Goal: Check status

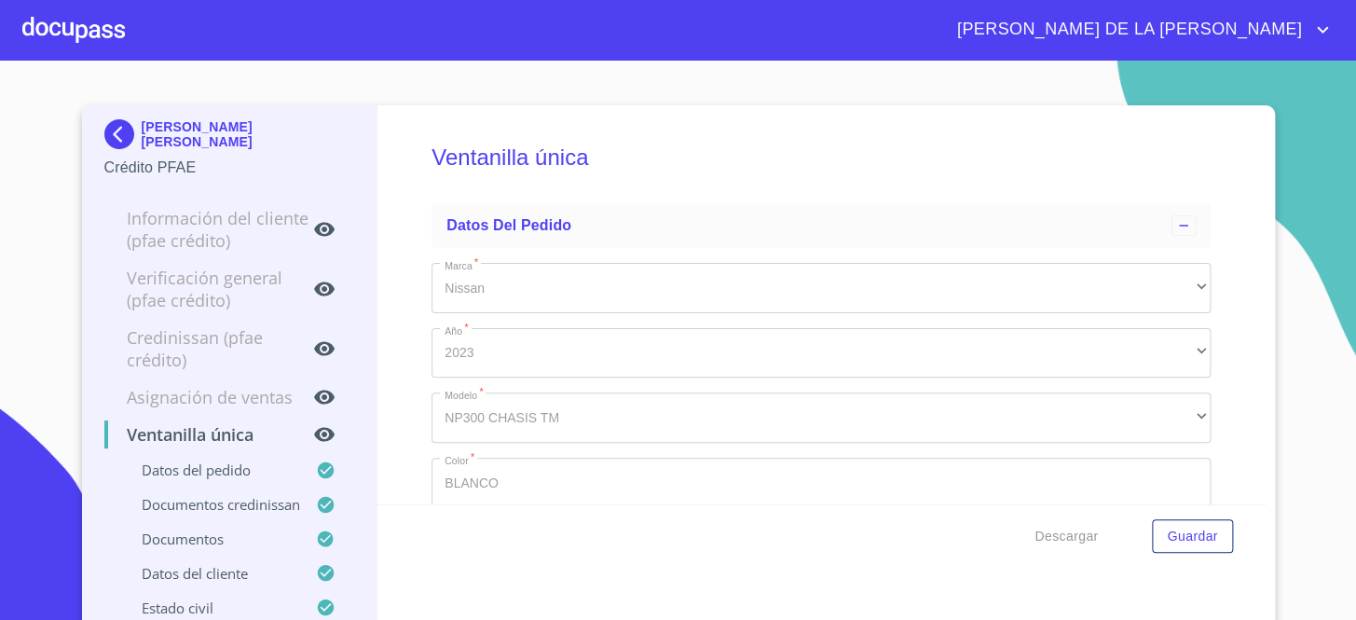
scroll to position [5508, 0]
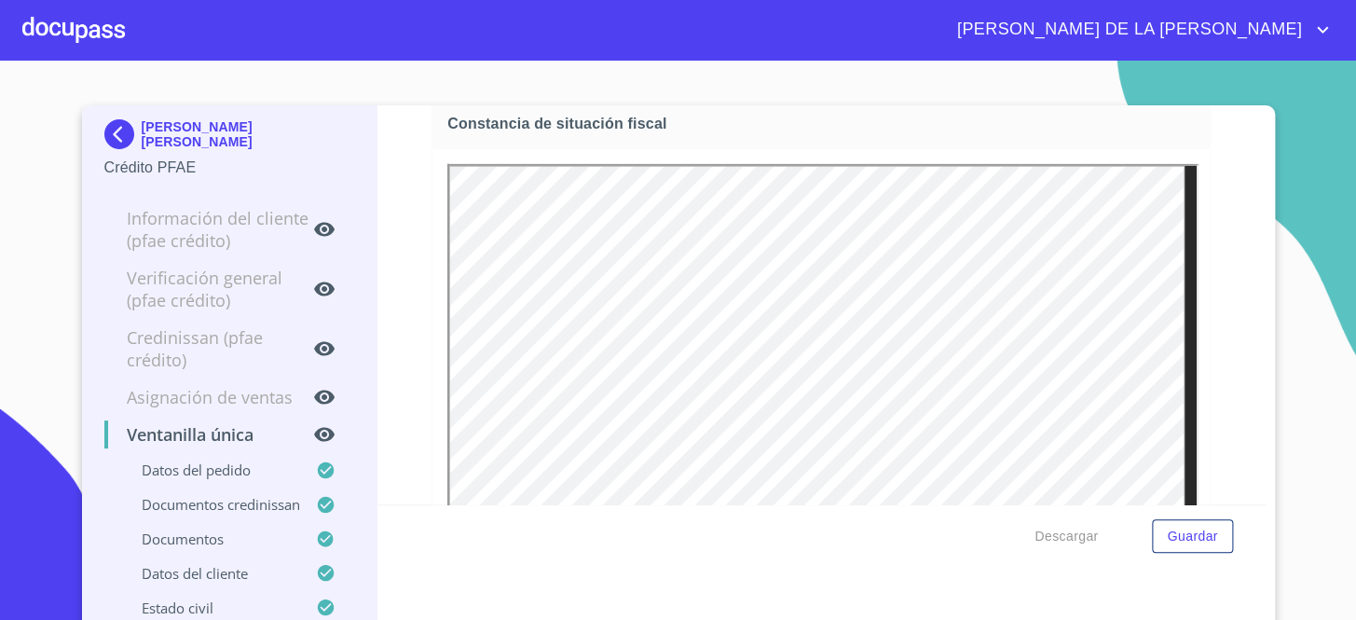
click at [117, 113] on div "[PERSON_NAME] [PERSON_NAME] Crédito PFAE" at bounding box center [229, 149] width 251 height 88
click at [117, 142] on img at bounding box center [122, 134] width 37 height 30
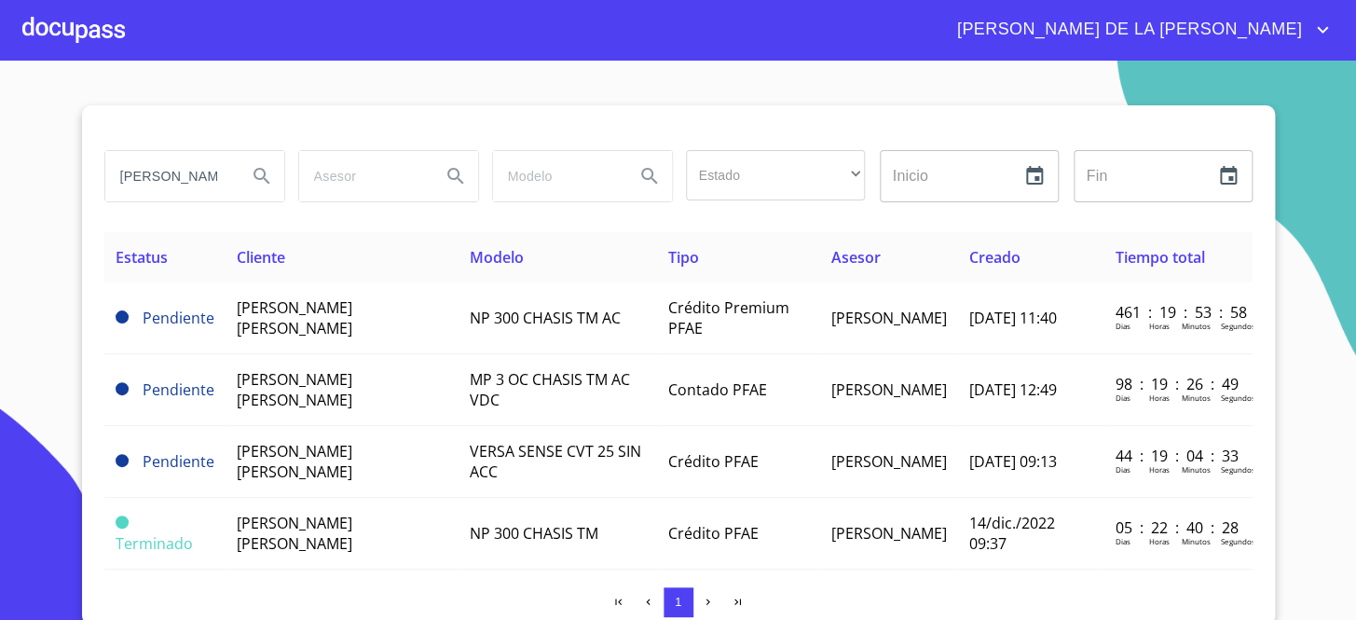
click at [171, 167] on input "[PERSON_NAME]" at bounding box center [168, 176] width 127 height 50
type input "J"
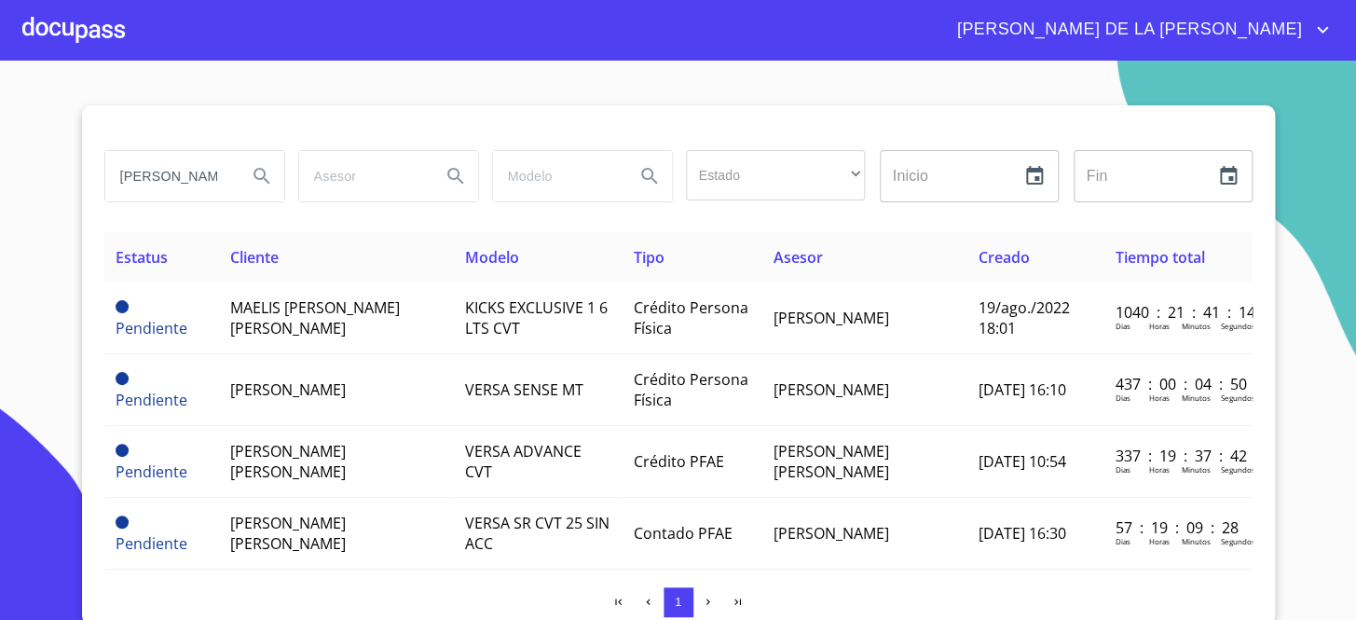
type input "[PERSON_NAME]"
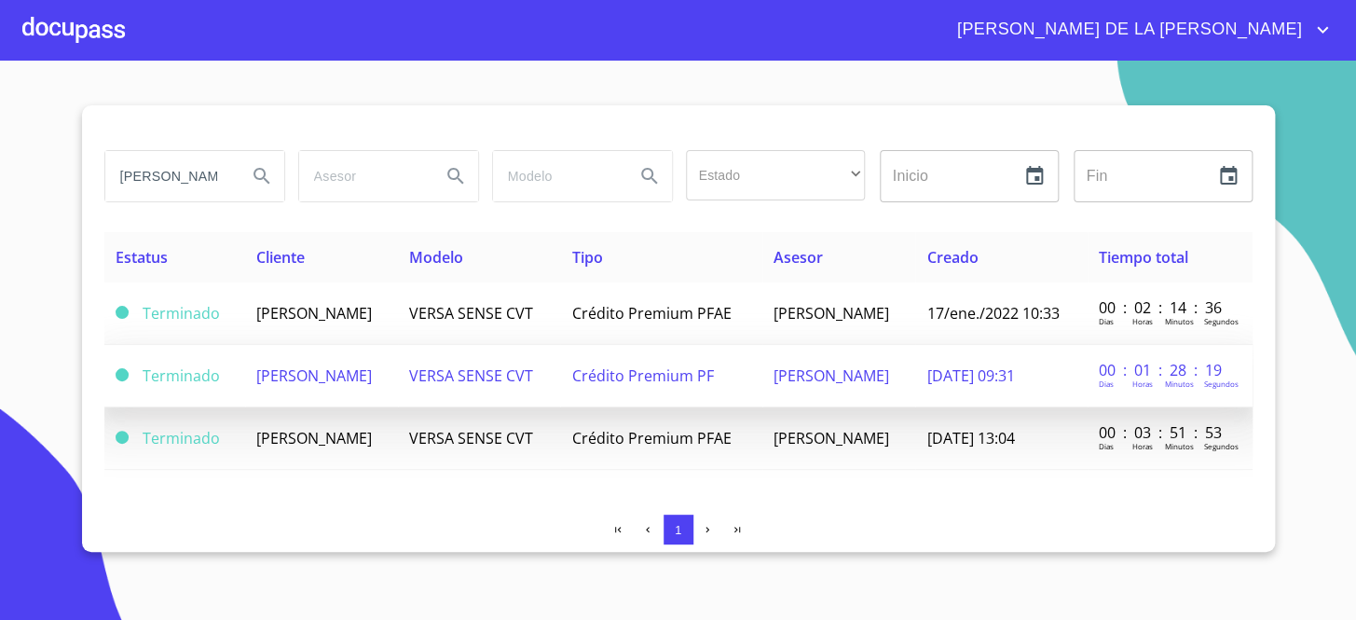
click at [475, 393] on td "VERSA SENSE CVT" at bounding box center [479, 376] width 162 height 62
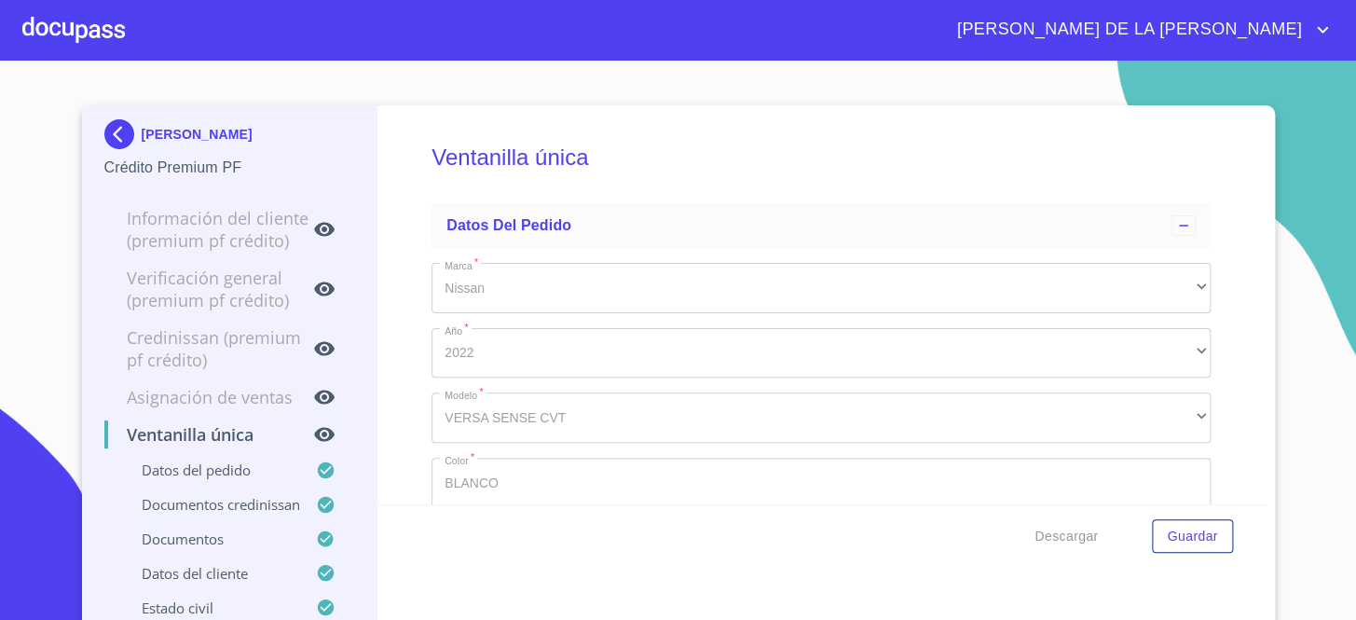
click at [1195, 199] on div "Ventanilla única Datos del pedido Marca   * Nissan ​ Año   * 2022 ​ Modelo   * …" at bounding box center [822, 304] width 888 height 399
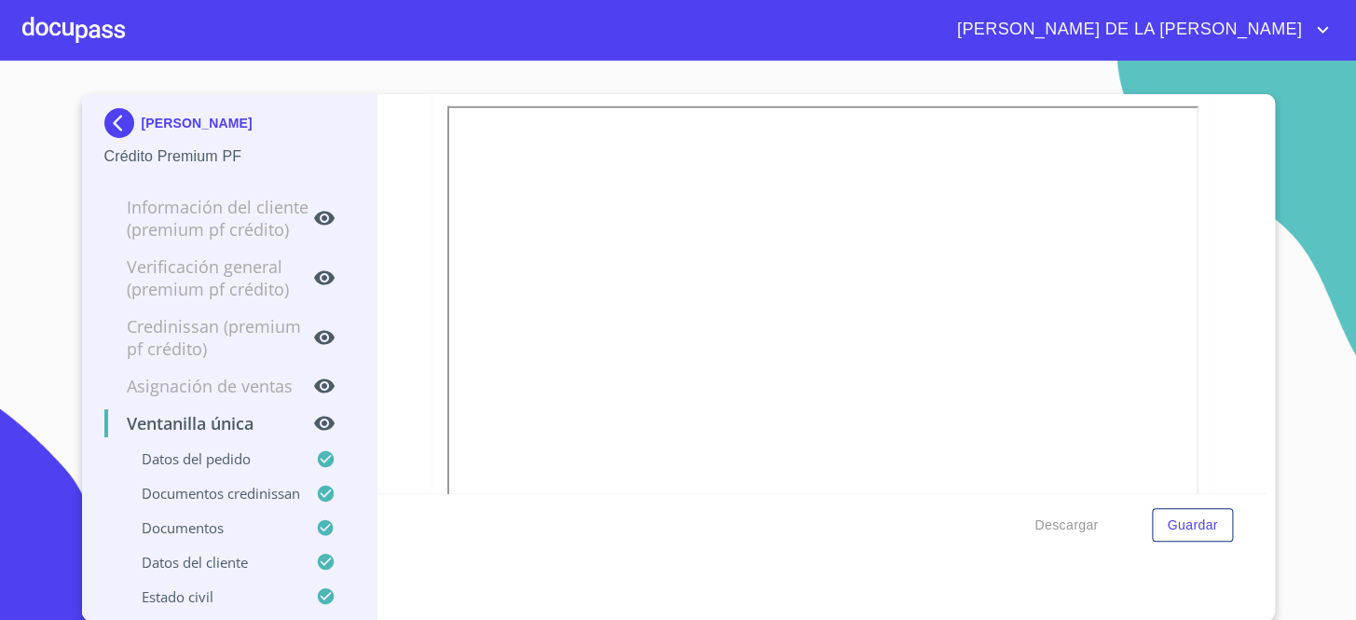
scroll to position [5593, 0]
click at [115, 105] on div "[PERSON_NAME] Crédito Premium PF" at bounding box center [229, 138] width 251 height 88
click at [115, 121] on img at bounding box center [122, 123] width 37 height 30
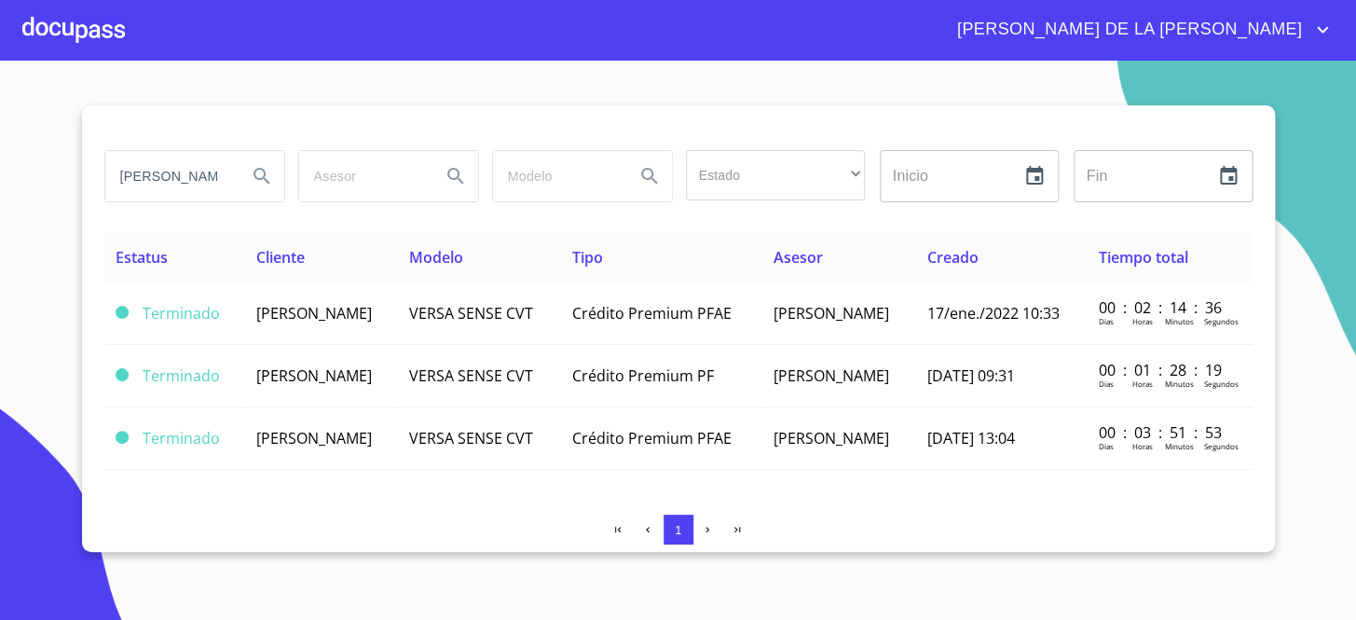
click at [171, 175] on input "[PERSON_NAME]" at bounding box center [168, 176] width 127 height 50
click at [172, 175] on input "[PERSON_NAME]" at bounding box center [168, 176] width 127 height 50
click at [173, 177] on input "[PERSON_NAME]" at bounding box center [168, 176] width 127 height 50
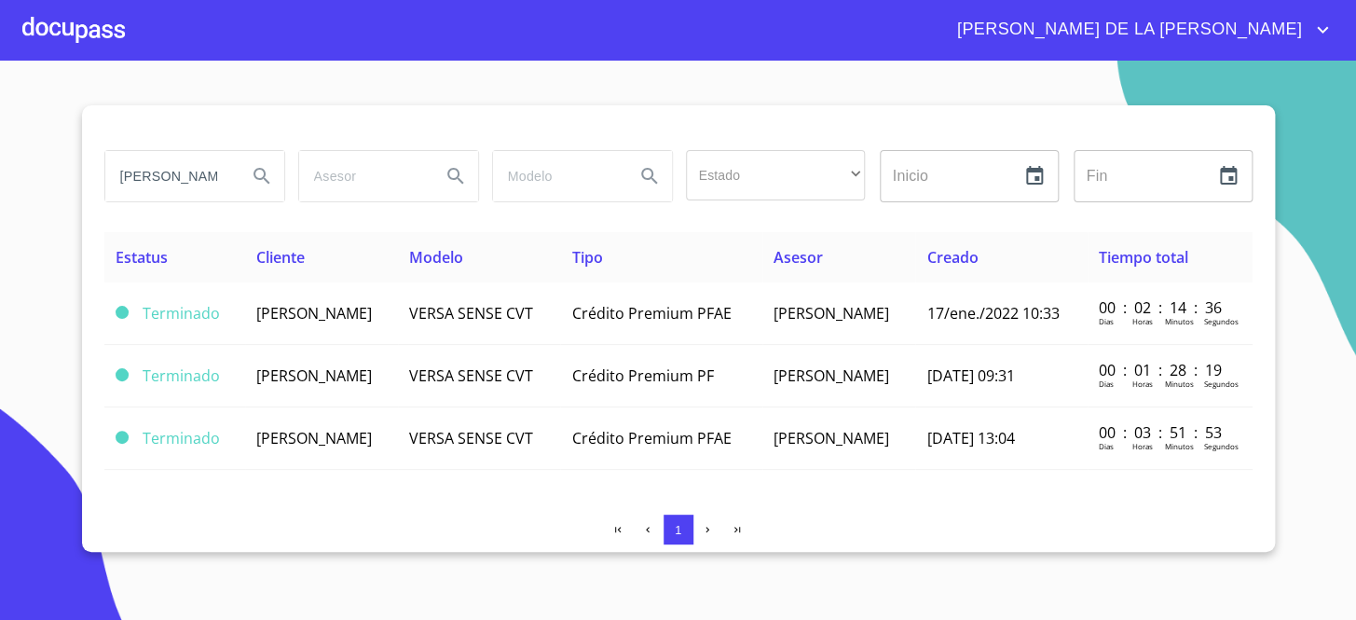
click at [174, 177] on input "[PERSON_NAME]" at bounding box center [168, 176] width 127 height 50
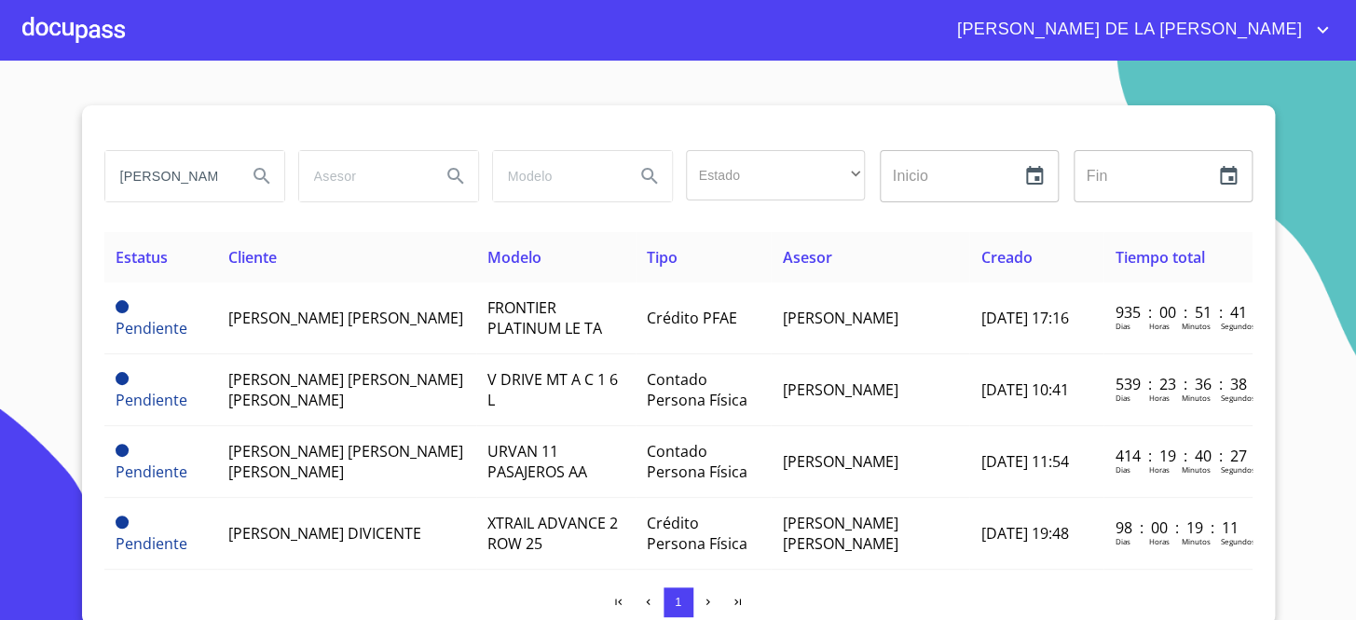
click at [381, 137] on div at bounding box center [678, 127] width 1148 height 45
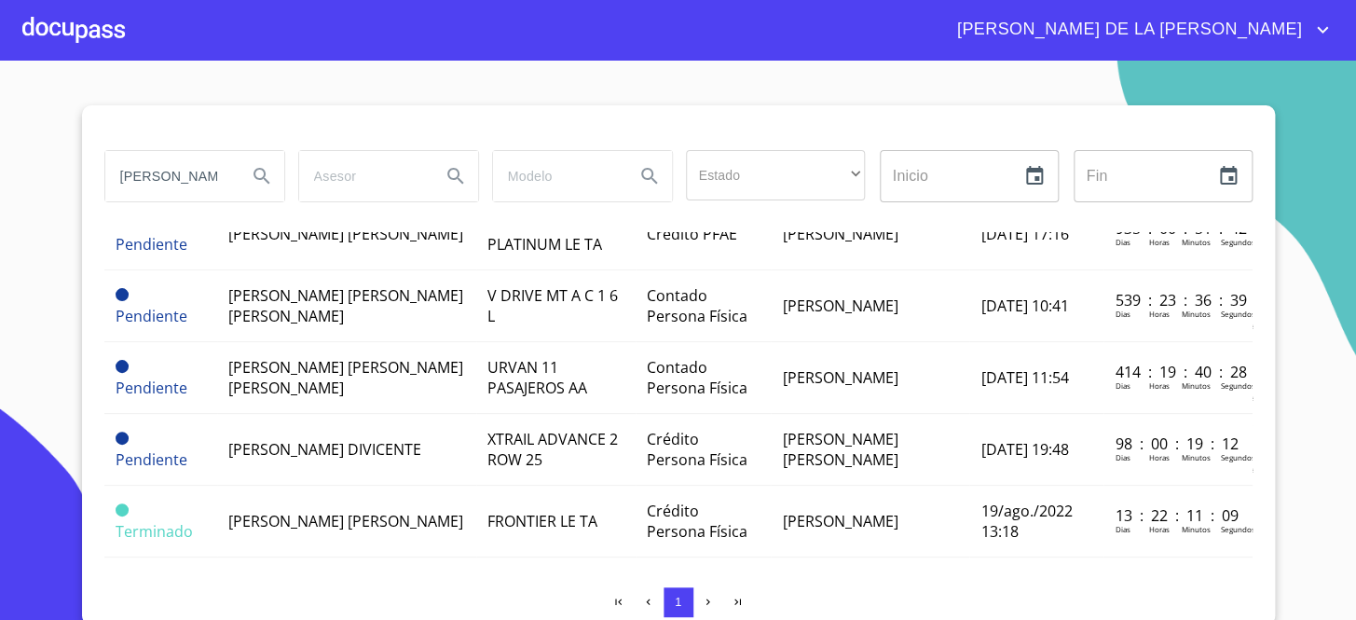
scroll to position [0, 25]
drag, startPoint x: 242, startPoint y: 175, endPoint x: 321, endPoint y: 174, distance: 78.3
click at [304, 174] on div "[PERSON_NAME] Estado ​ ​ Inicio ​ Fin ​" at bounding box center [678, 176] width 1163 height 67
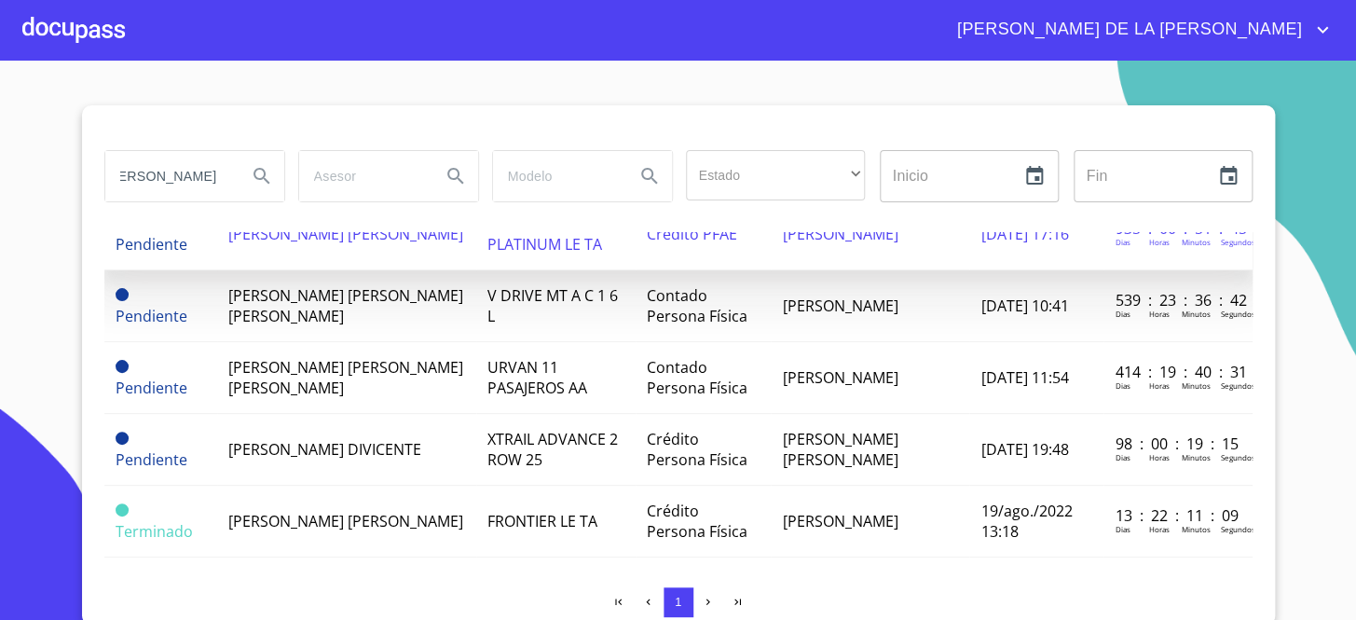
scroll to position [0, 37]
type input "[PERSON_NAME]"
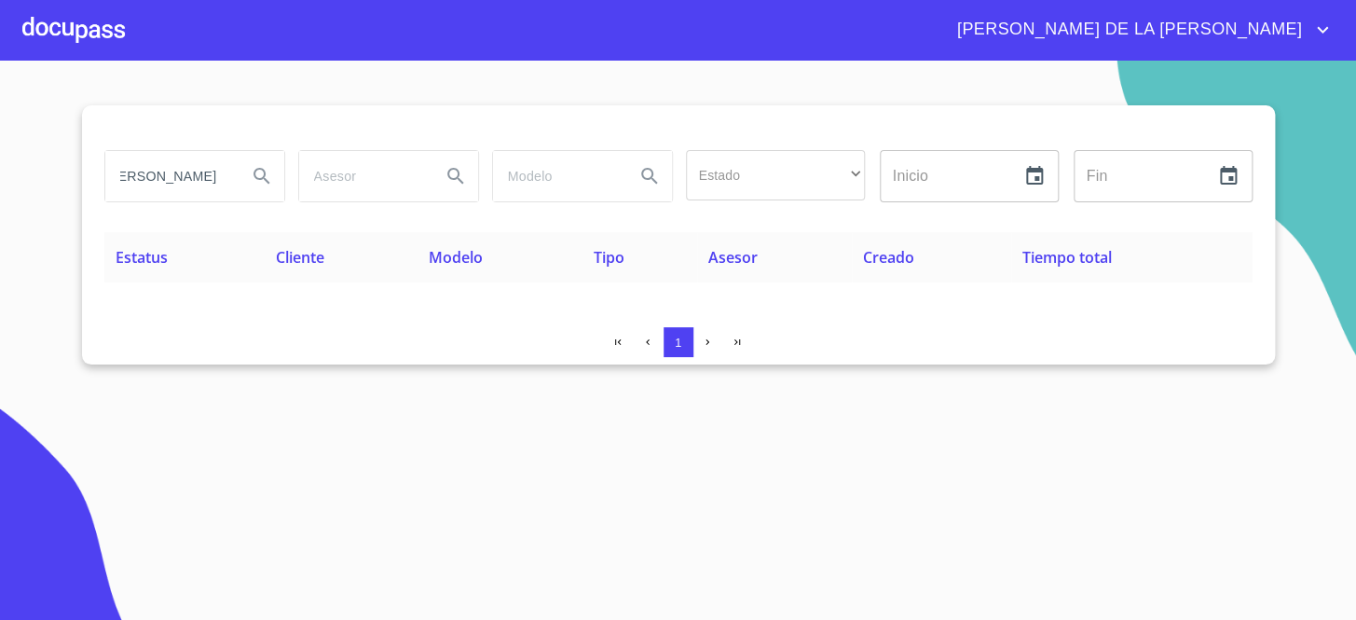
scroll to position [0, 0]
click at [181, 163] on input "[PERSON_NAME]" at bounding box center [168, 176] width 127 height 50
